Goal: Find specific page/section: Find specific page/section

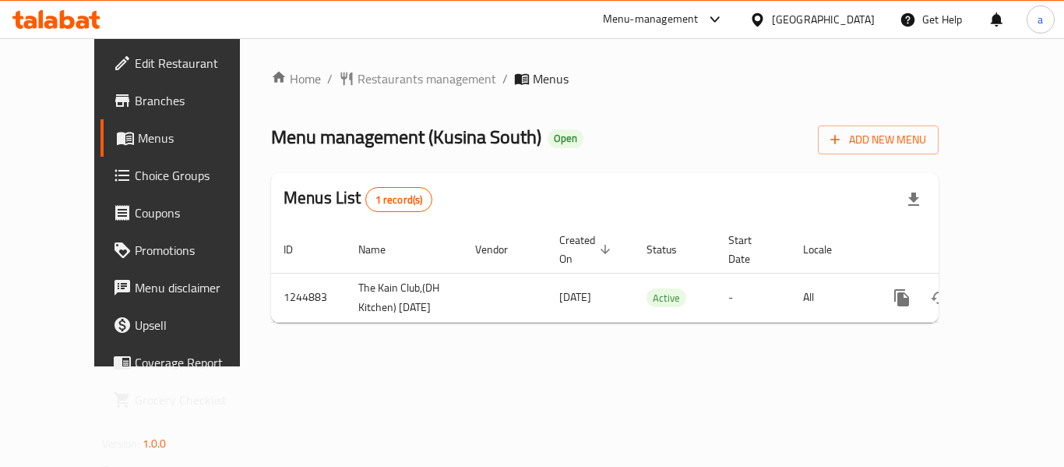
click at [357, 72] on span "Restaurants management" at bounding box center [426, 78] width 139 height 19
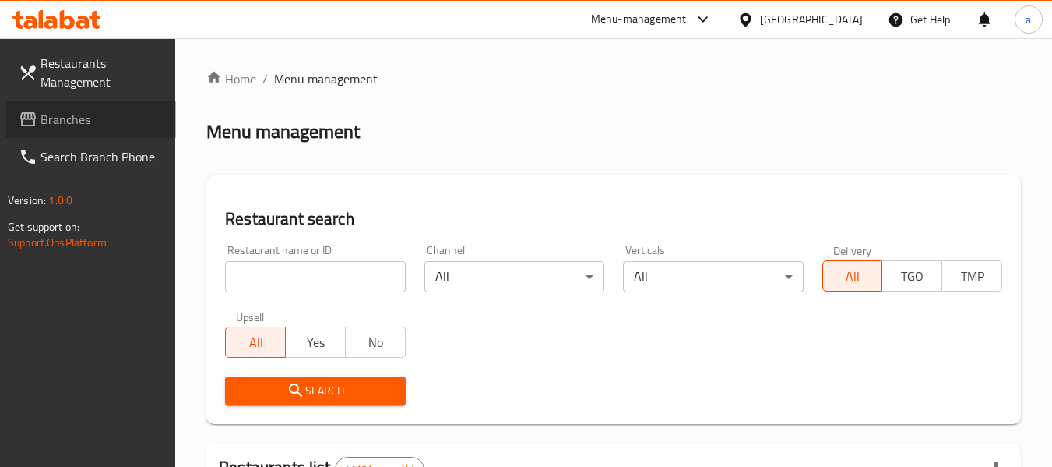
click at [48, 121] on span "Branches" at bounding box center [101, 119] width 123 height 19
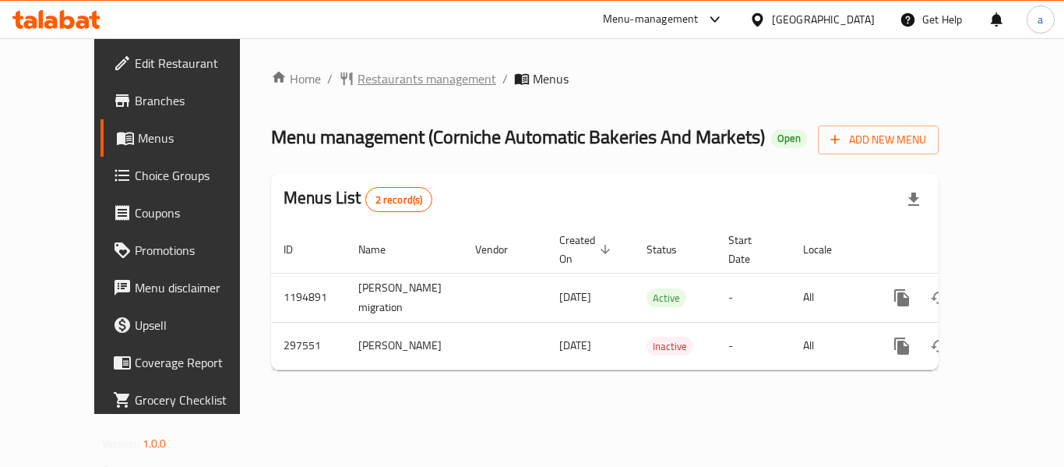
click at [365, 87] on span "Restaurants management" at bounding box center [426, 78] width 139 height 19
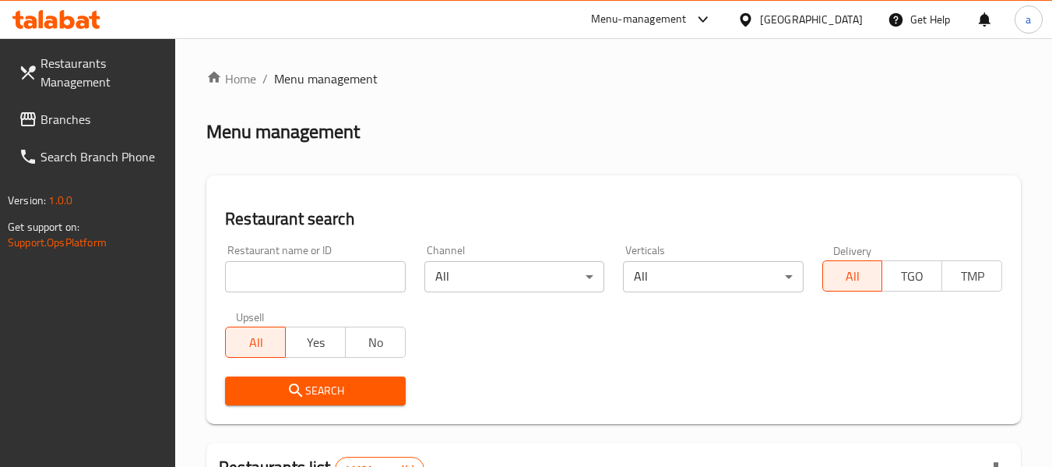
click at [38, 112] on span at bounding box center [30, 119] width 22 height 19
